Goal: Information Seeking & Learning: Learn about a topic

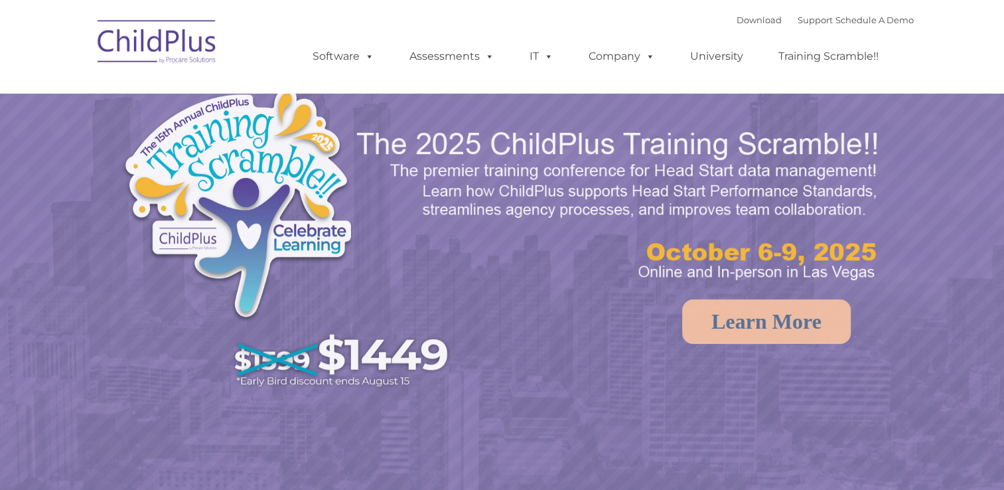
select select "MEDIUM"
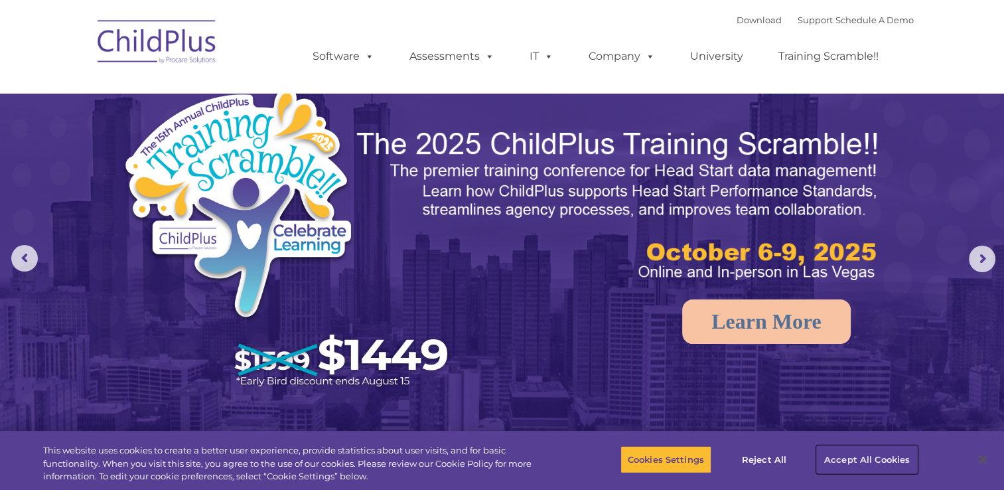
click at [870, 453] on button "Accept All Cookies" at bounding box center [867, 459] width 100 height 28
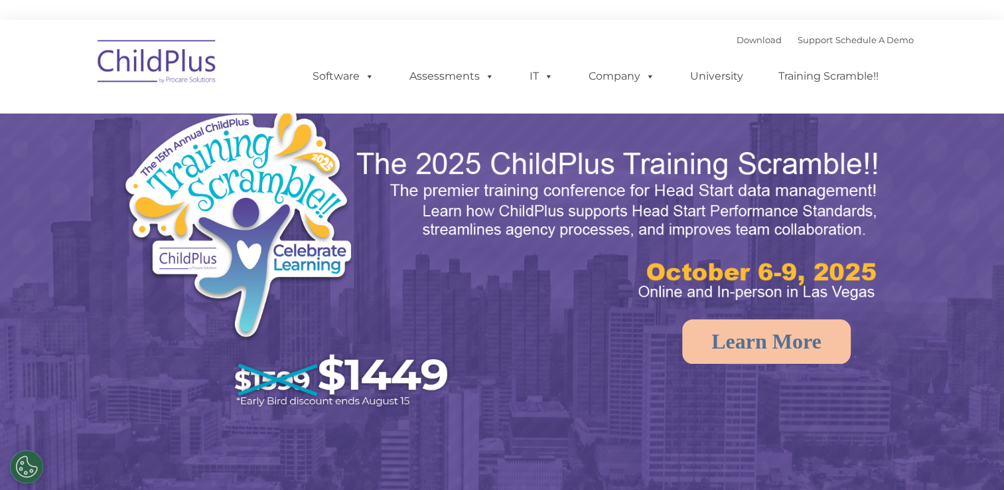
select select "MEDIUM"
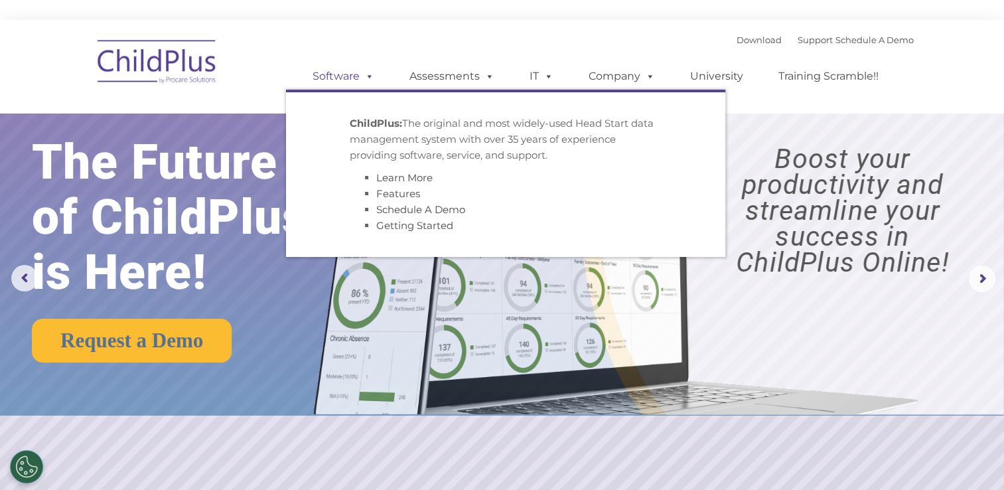
click at [364, 76] on span at bounding box center [367, 76] width 15 height 13
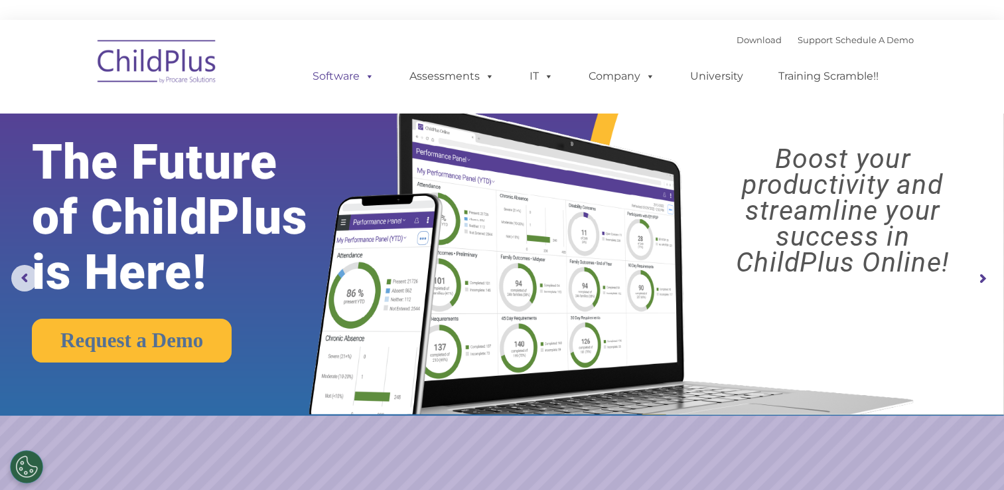
click at [368, 76] on span at bounding box center [367, 76] width 15 height 13
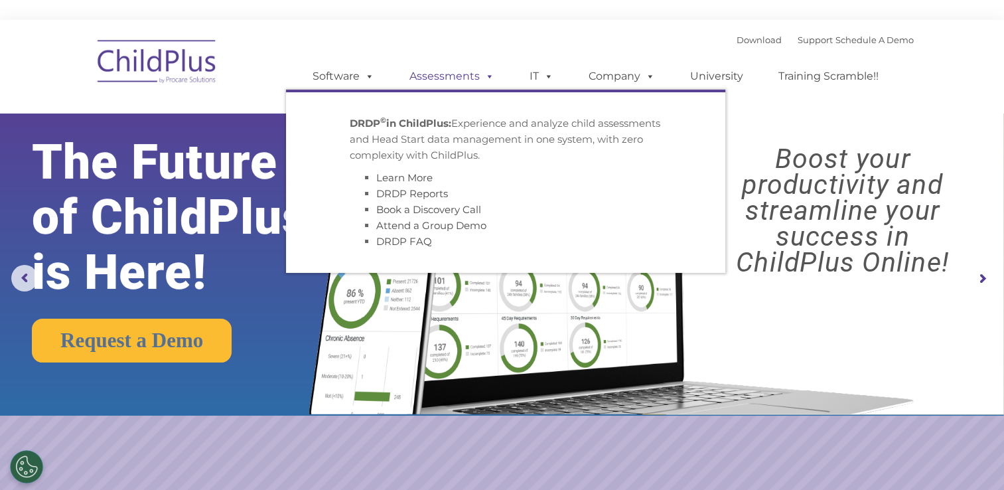
click at [491, 77] on span at bounding box center [487, 76] width 15 height 13
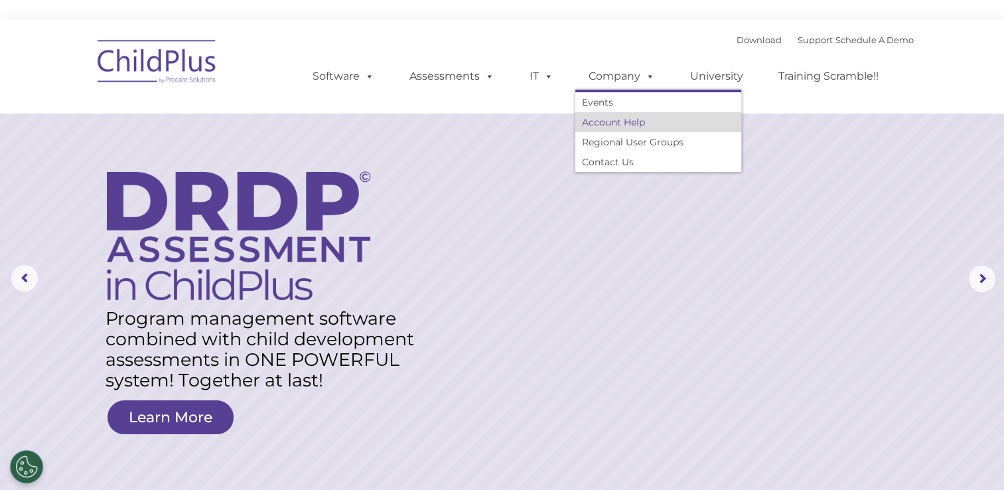
click at [629, 123] on link "Account Help" at bounding box center [659, 122] width 166 height 20
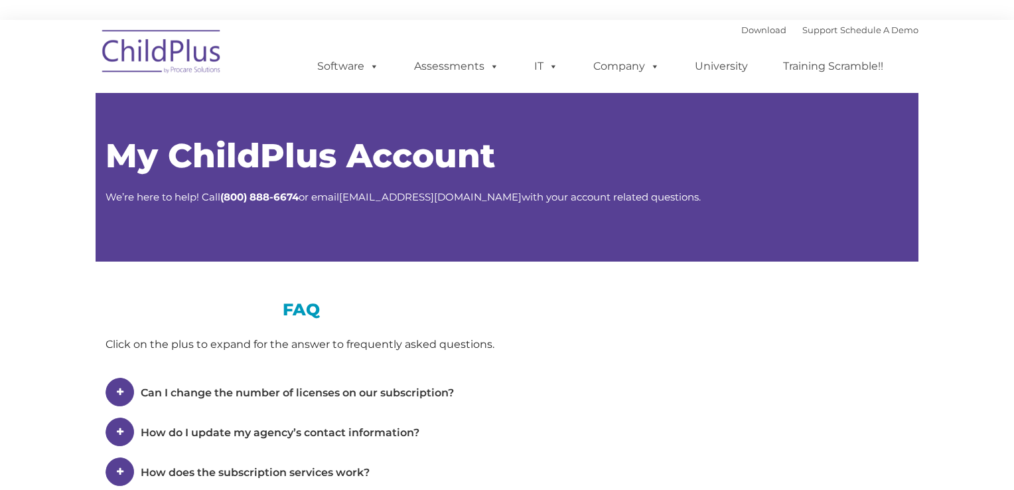
type input ""
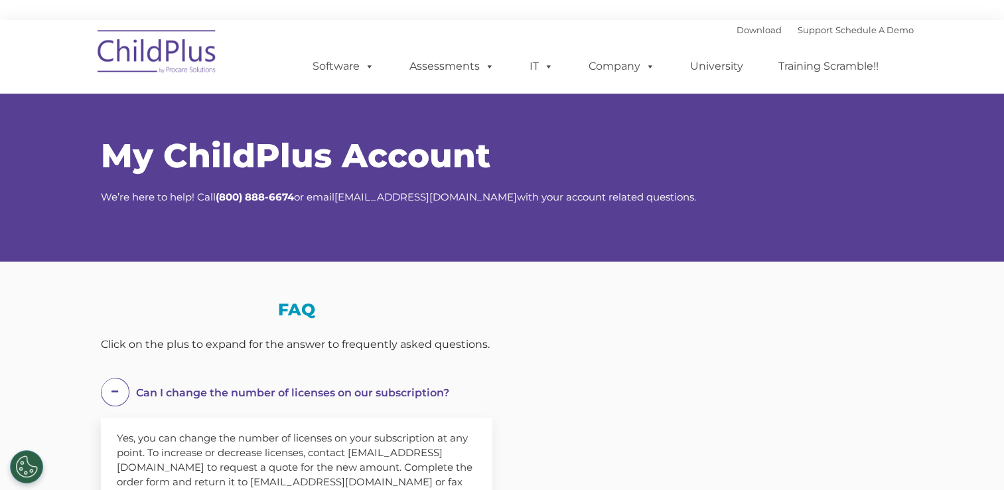
select select "MEDIUM"
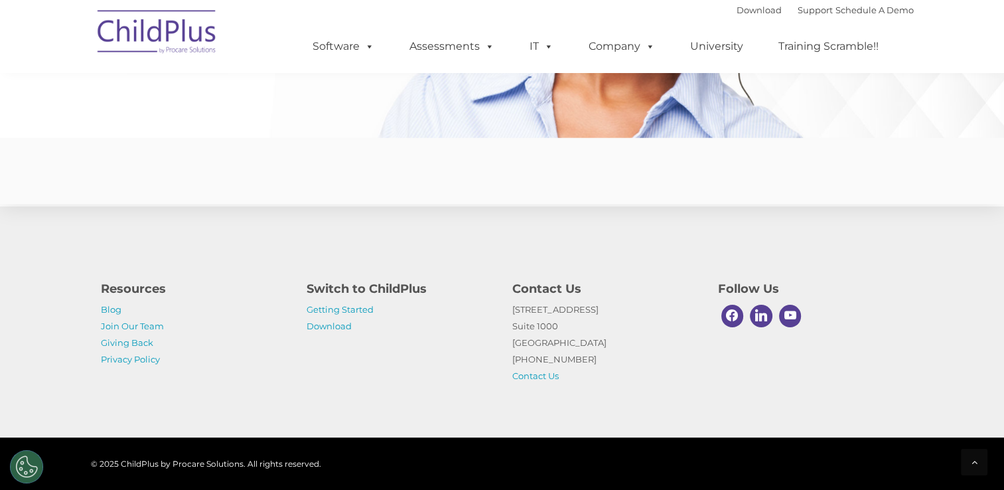
scroll to position [3267, 0]
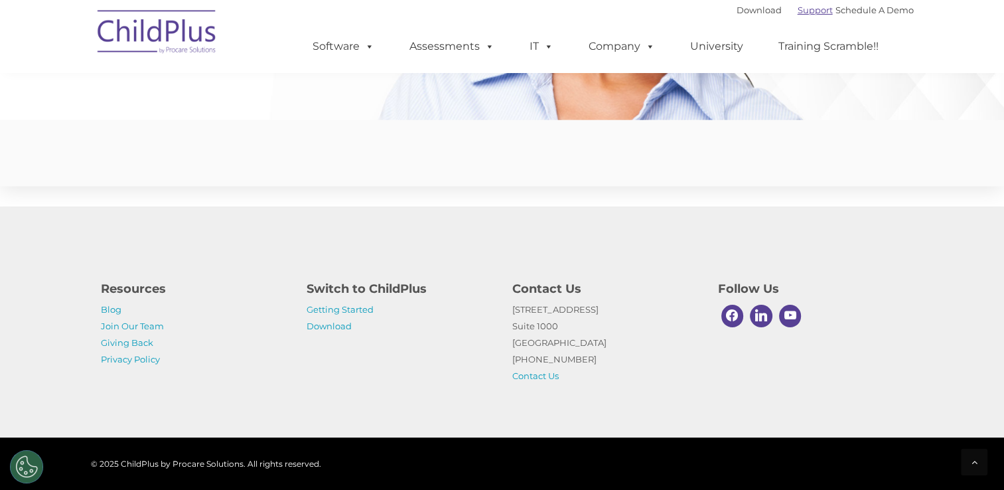
click at [809, 11] on link "Support" at bounding box center [815, 10] width 35 height 11
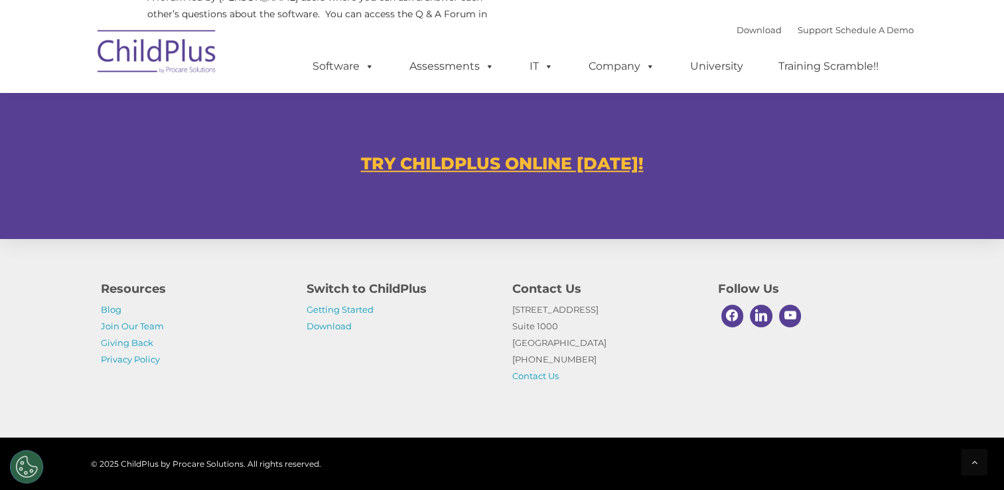
scroll to position [807, 0]
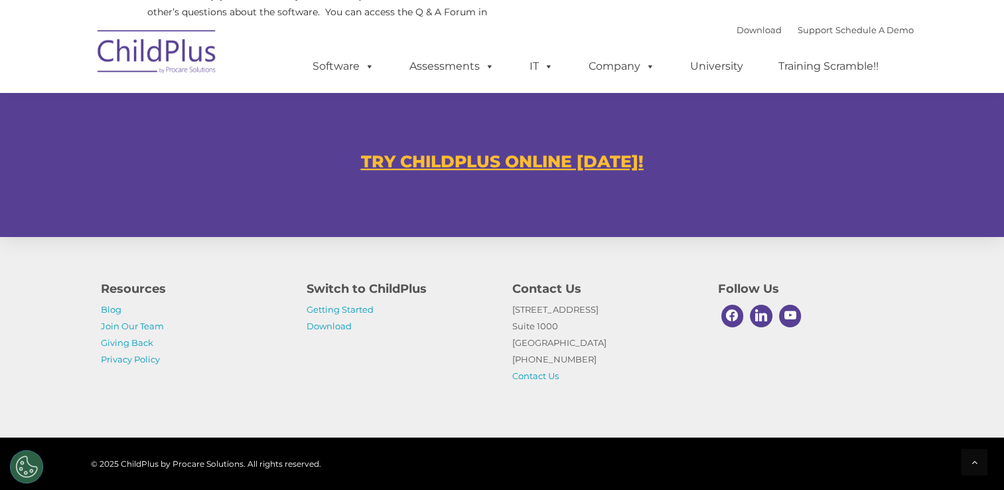
click at [483, 159] on u "TRY CHILDPLUS ONLINE TODAY!" at bounding box center [502, 161] width 283 height 20
